Goal: Task Accomplishment & Management: Use online tool/utility

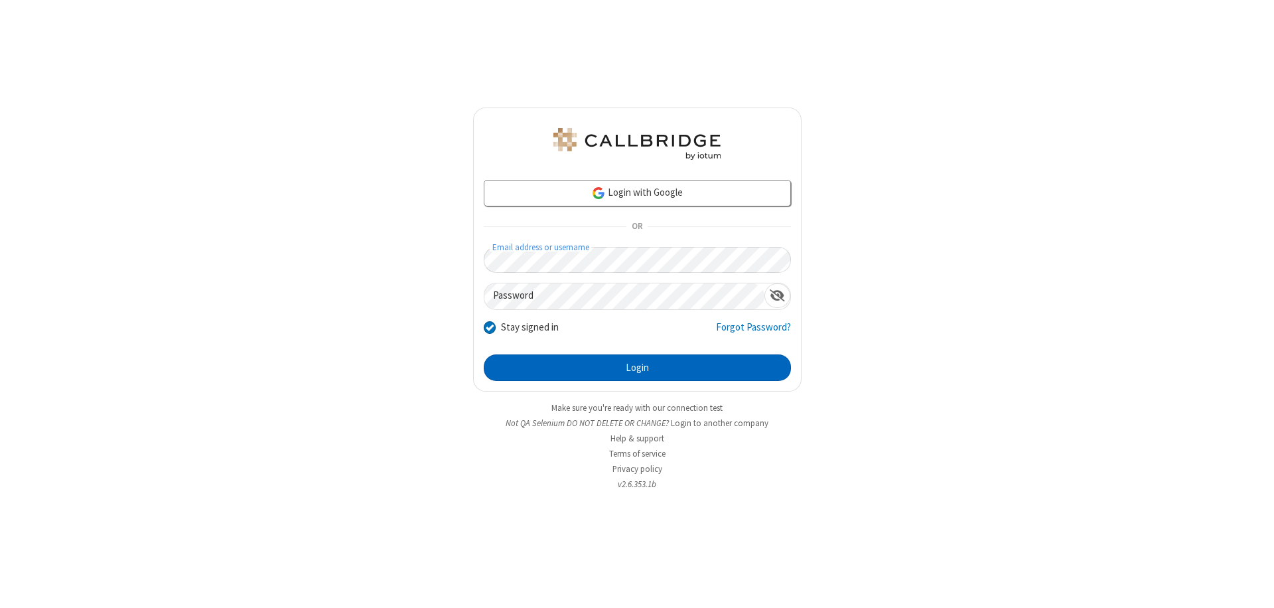
click at [637, 367] on button "Login" at bounding box center [637, 367] width 307 height 27
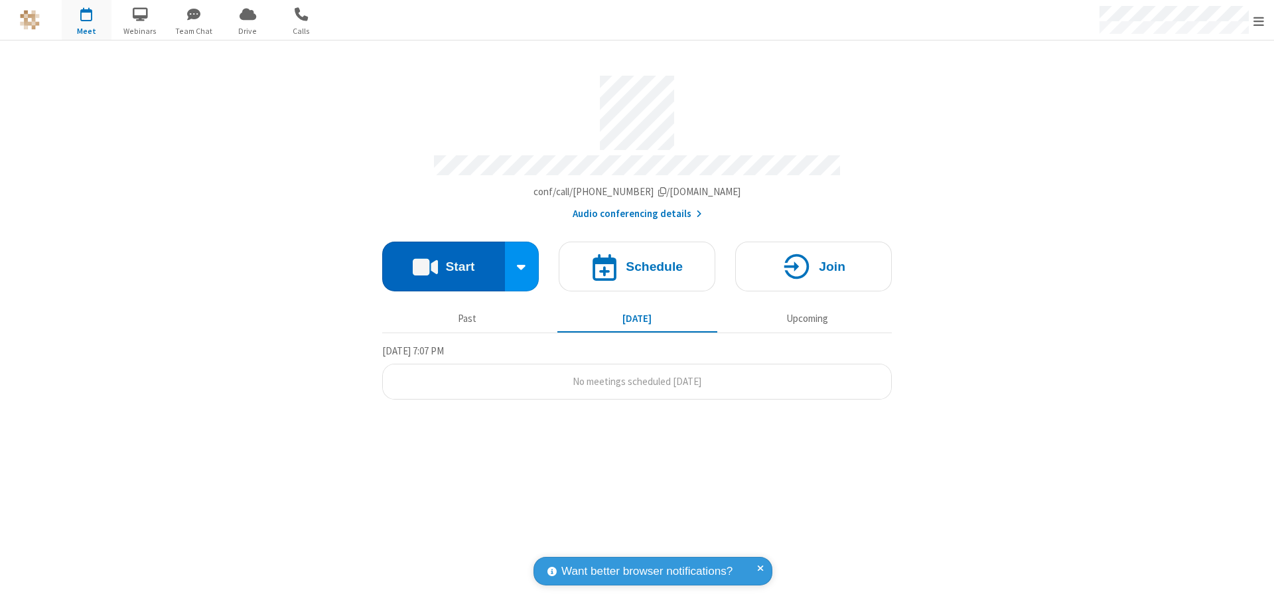
click at [443, 260] on button "Start" at bounding box center [443, 266] width 123 height 50
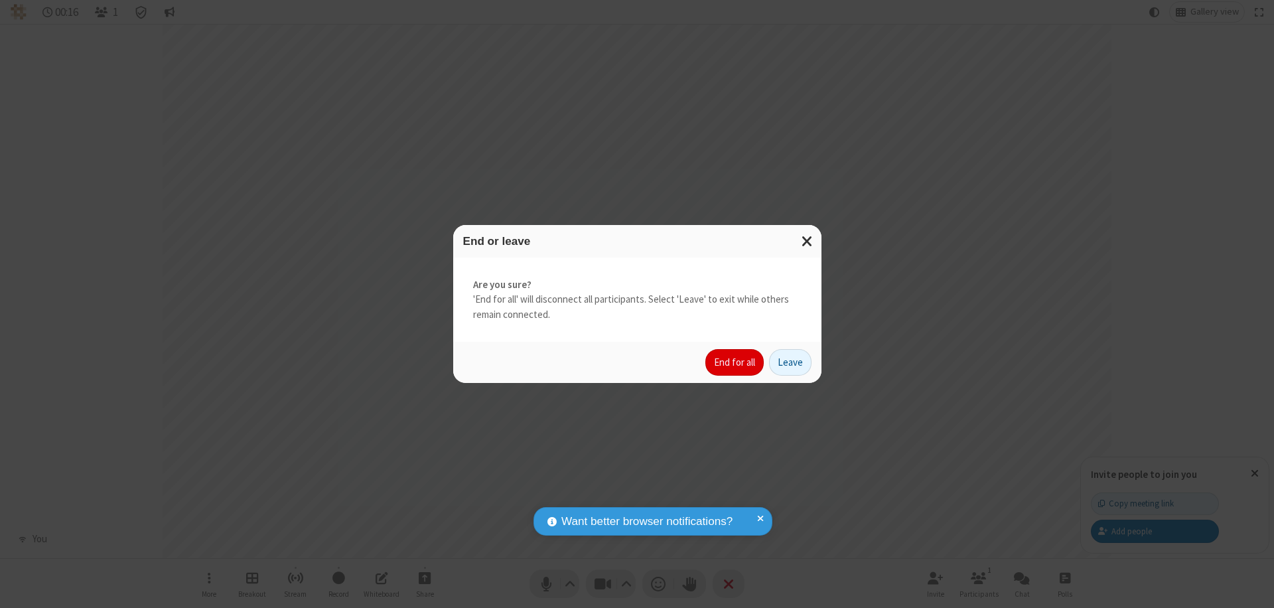
click at [735, 362] on button "End for all" at bounding box center [734, 362] width 58 height 27
